Goal: Task Accomplishment & Management: Manage account settings

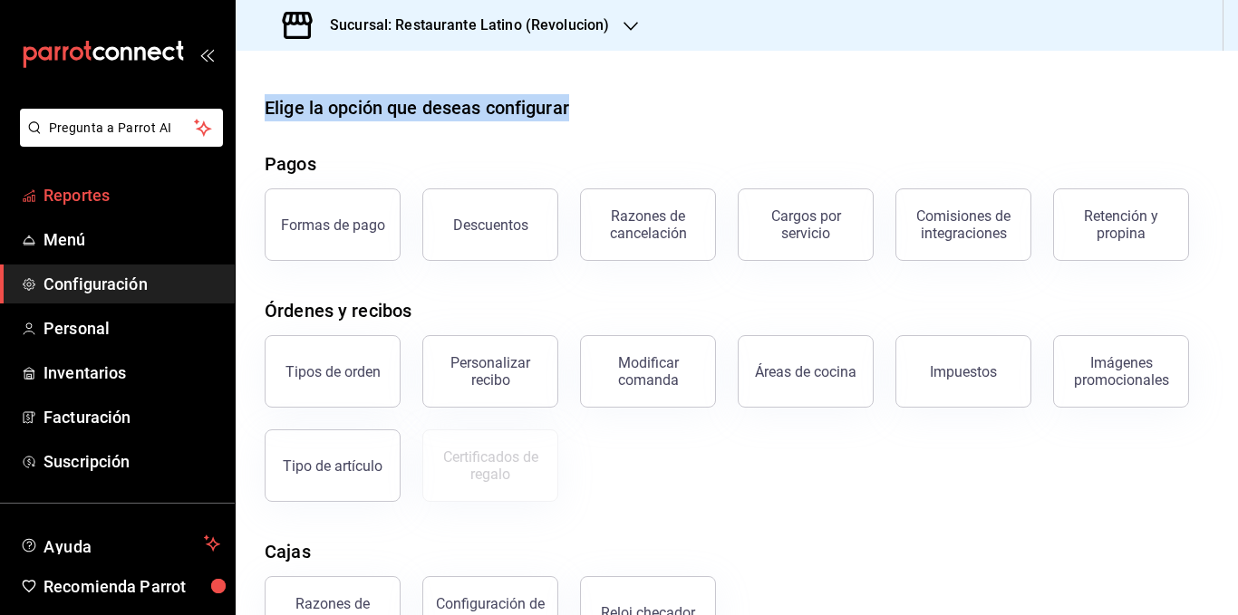
click at [111, 192] on span "Reportes" at bounding box center [131, 195] width 177 height 24
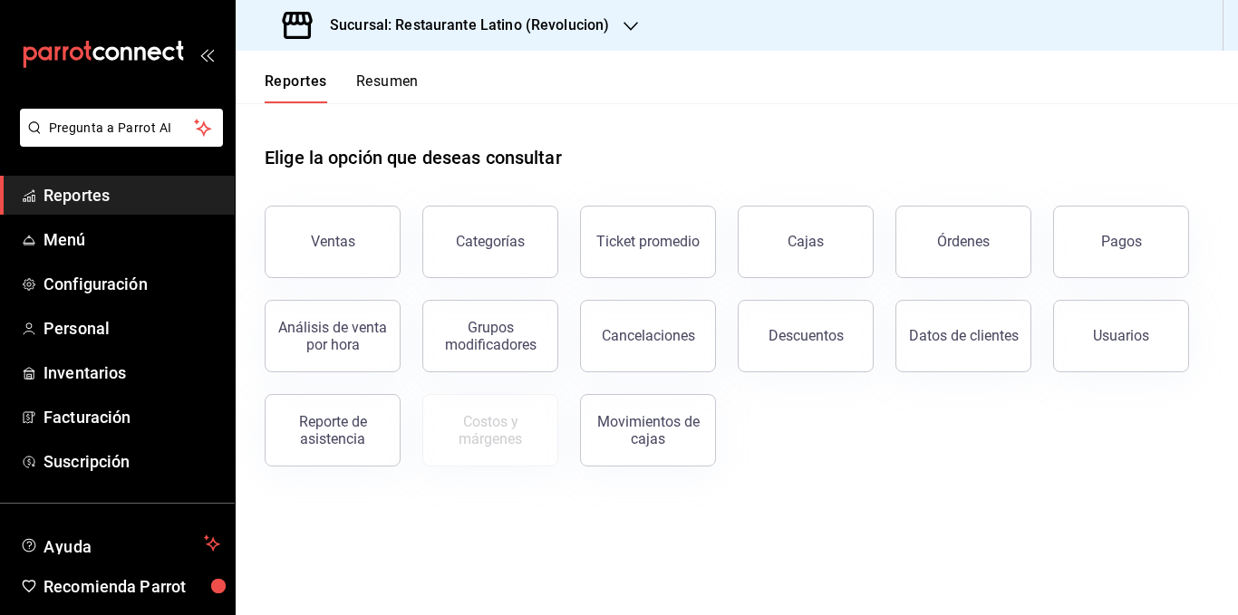
click at [376, 79] on button "Resumen" at bounding box center [387, 87] width 63 height 31
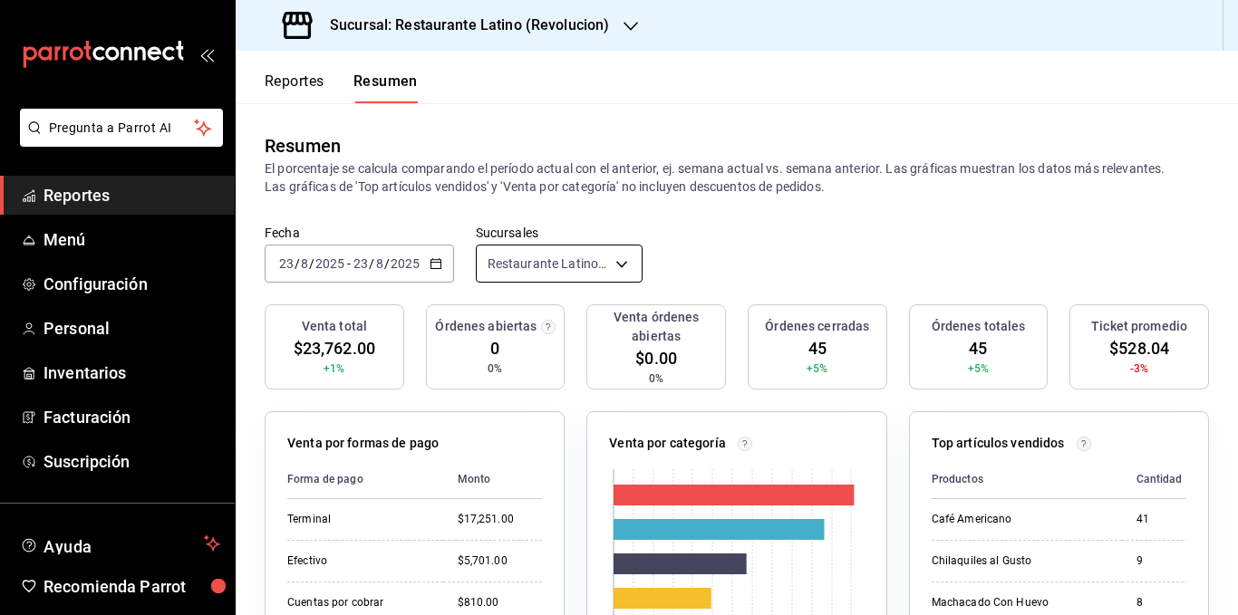
click at [573, 263] on body "Pregunta a Parrot AI Reportes Menú Configuración Personal Inventarios Facturaci…" at bounding box center [619, 307] width 1238 height 615
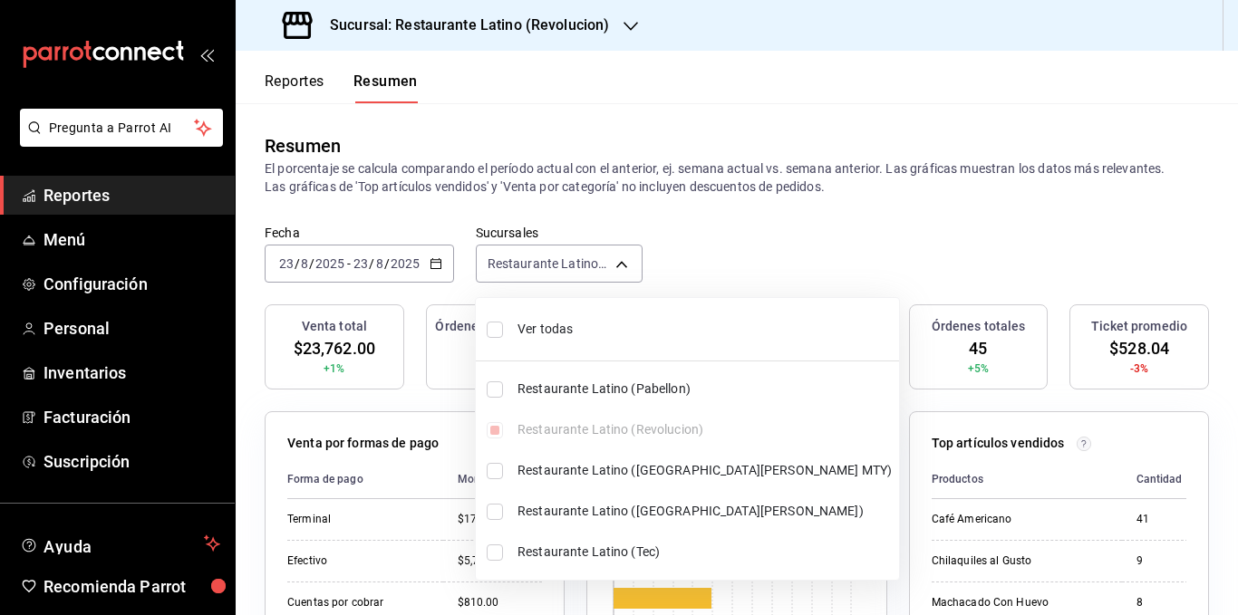
click at [560, 324] on span "Ver todas" at bounding box center [704, 329] width 374 height 19
type input "[object Object],[object Object],[object Object],[object Object],[object Object]"
checkbox input "true"
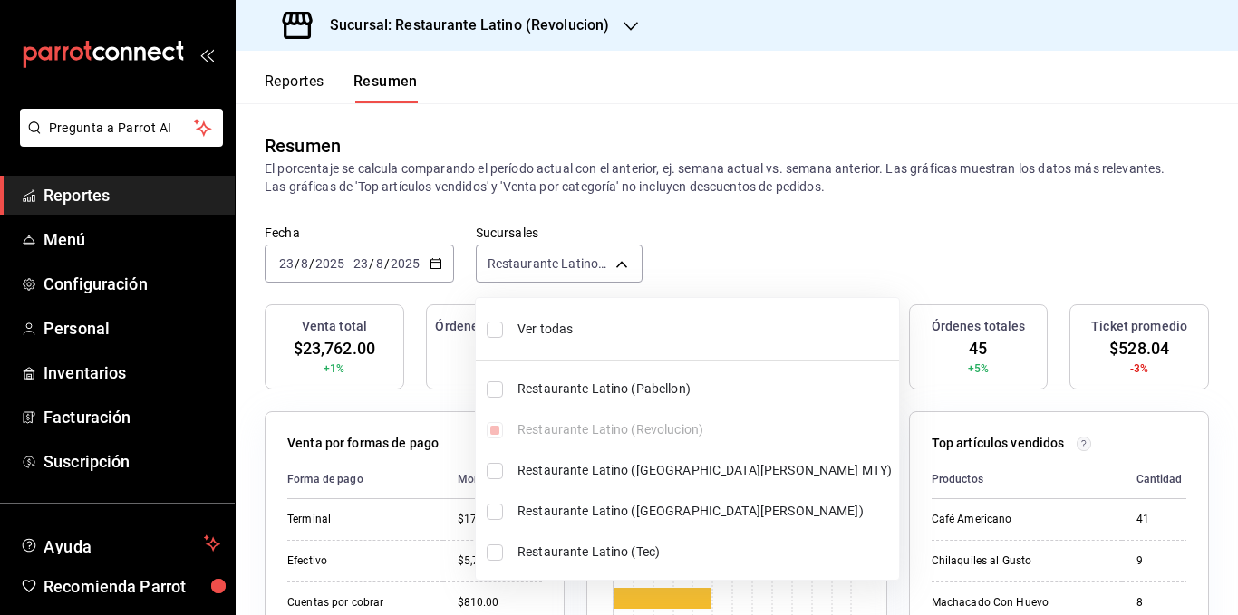
checkbox input "true"
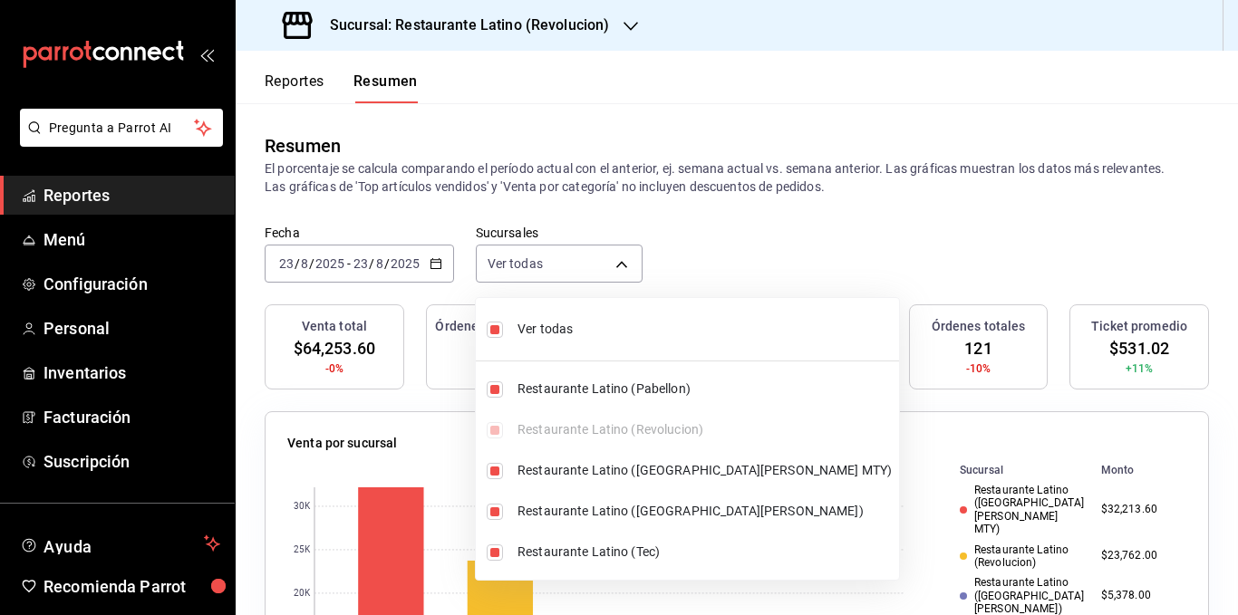
click at [576, 179] on div at bounding box center [619, 307] width 1238 height 615
